Goal: Information Seeking & Learning: Learn about a topic

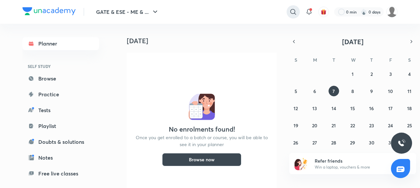
click at [291, 13] on icon at bounding box center [294, 12] width 8 height 8
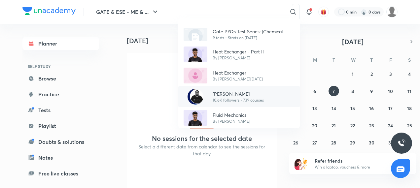
click at [198, 97] on img at bounding box center [196, 97] width 16 height 16
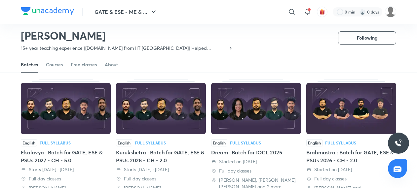
scroll to position [27, 0]
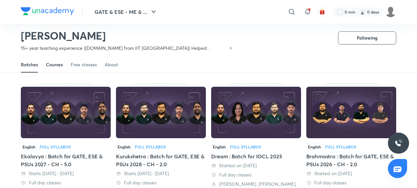
click at [52, 65] on div "Courses" at bounding box center [54, 64] width 17 height 7
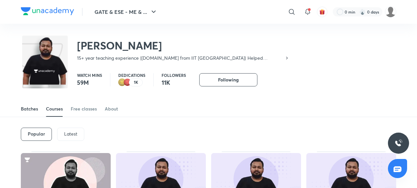
click at [31, 111] on div "Batches" at bounding box center [29, 109] width 17 height 7
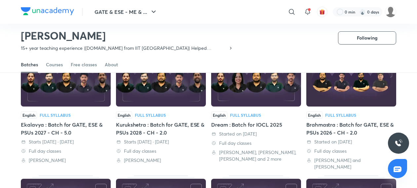
scroll to position [66, 0]
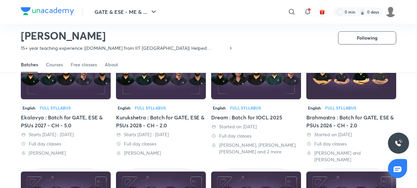
click at [255, 92] on img at bounding box center [256, 74] width 90 height 52
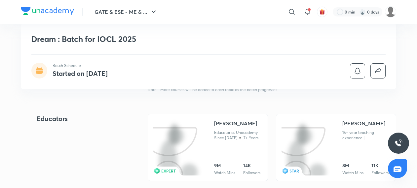
scroll to position [582, 0]
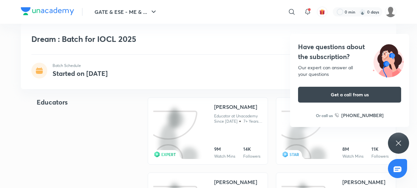
click at [395, 146] on icon at bounding box center [399, 143] width 8 height 8
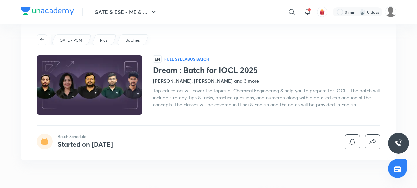
scroll to position [0, 0]
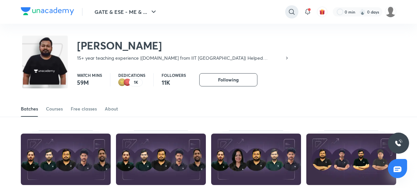
click at [292, 12] on icon at bounding box center [292, 12] width 8 height 8
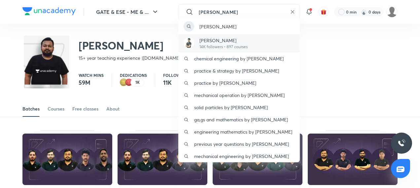
type input "[PERSON_NAME]"
click at [225, 44] on p "14K followers • 897 courses" at bounding box center [224, 47] width 48 height 6
